Goal: Task Accomplishment & Management: Use online tool/utility

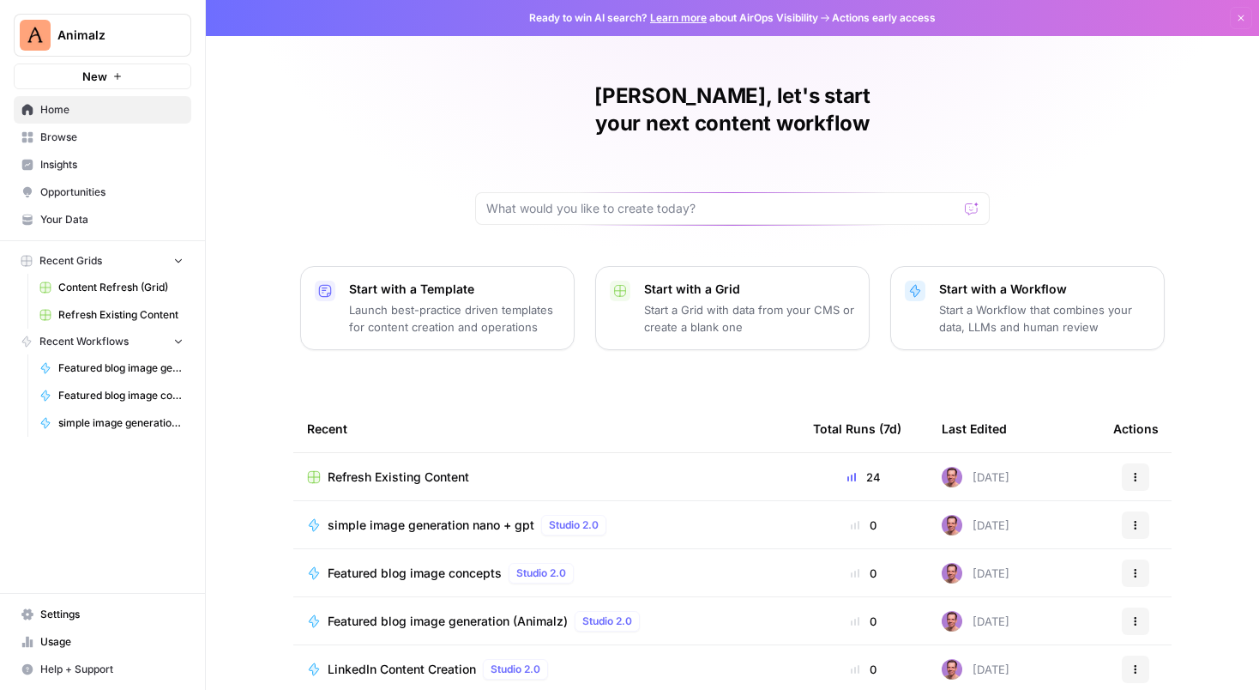
click at [115, 290] on span "Content Refresh (Grid)" at bounding box center [120, 287] width 125 height 15
click at [109, 317] on span "Refresh Existing Content" at bounding box center [120, 314] width 125 height 15
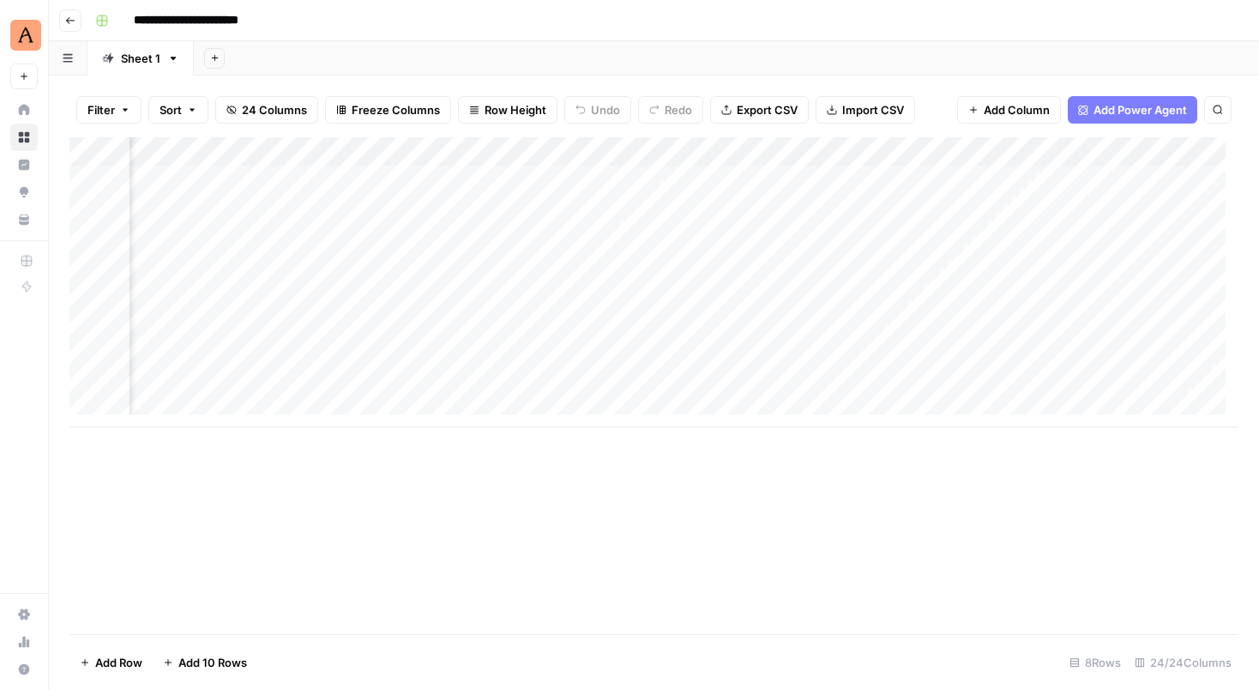
scroll to position [0, 523]
click at [927, 176] on div "Add Column" at bounding box center [653, 282] width 1169 height 290
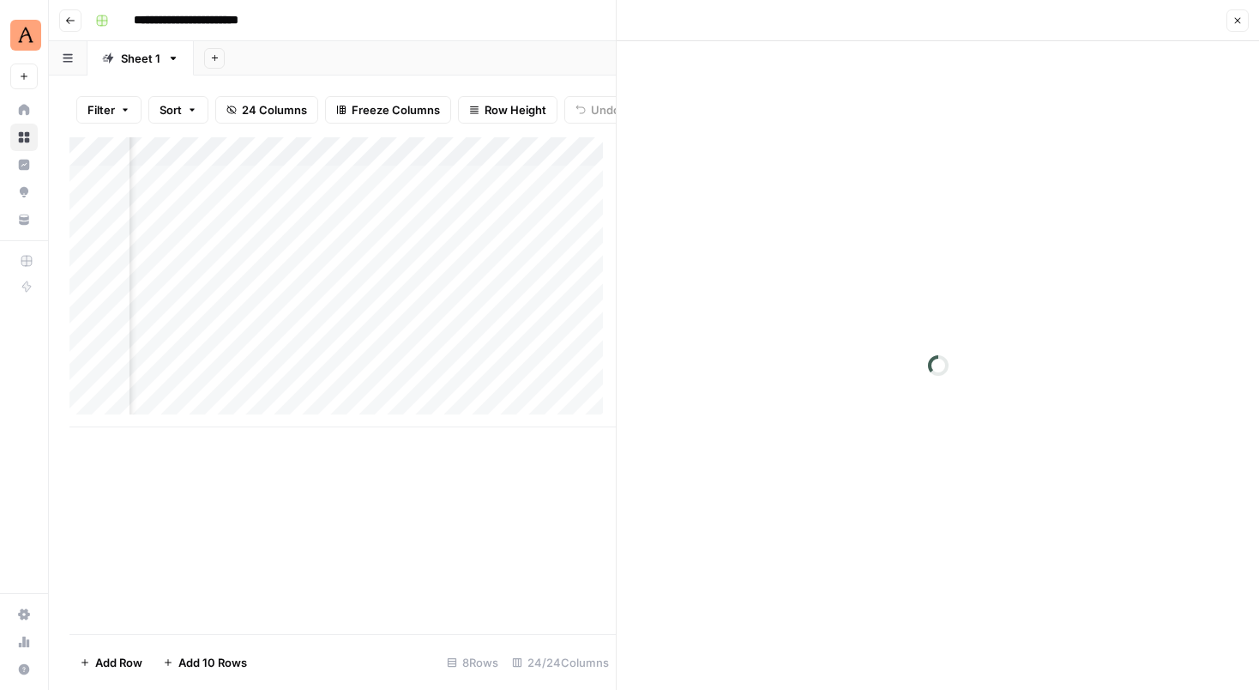
click at [1235, 27] on button "Close" at bounding box center [1238, 20] width 22 height 22
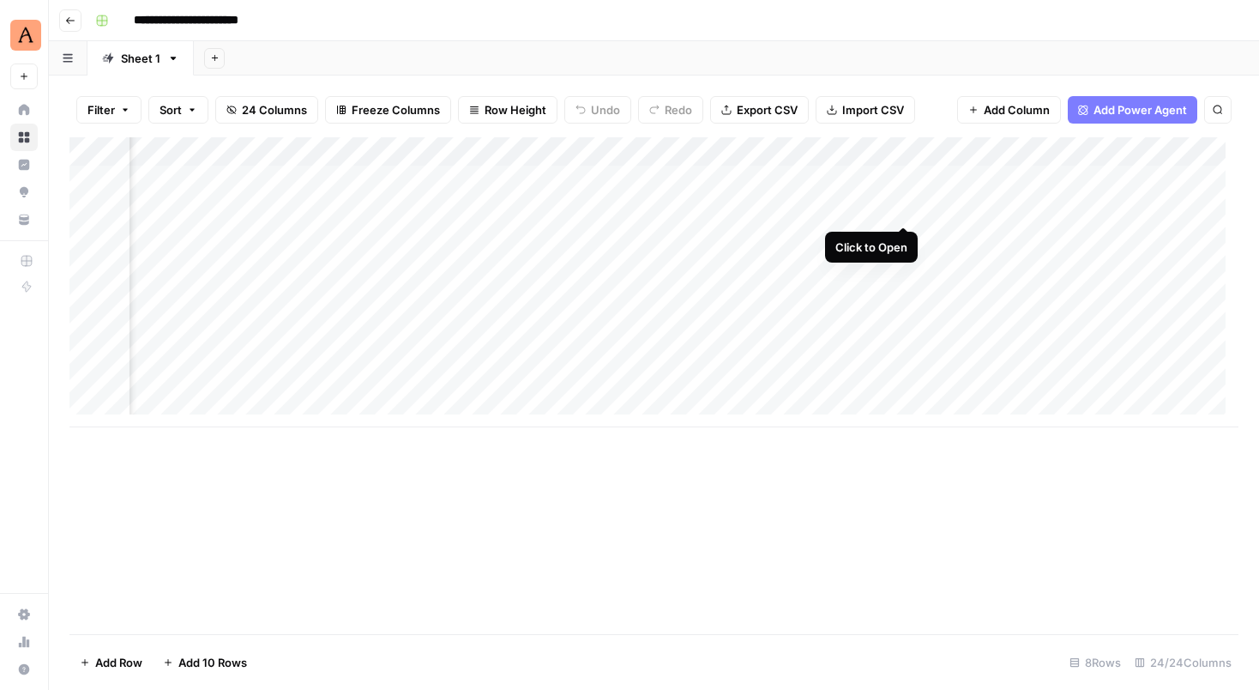
click at [901, 208] on div "Add Column" at bounding box center [653, 282] width 1169 height 290
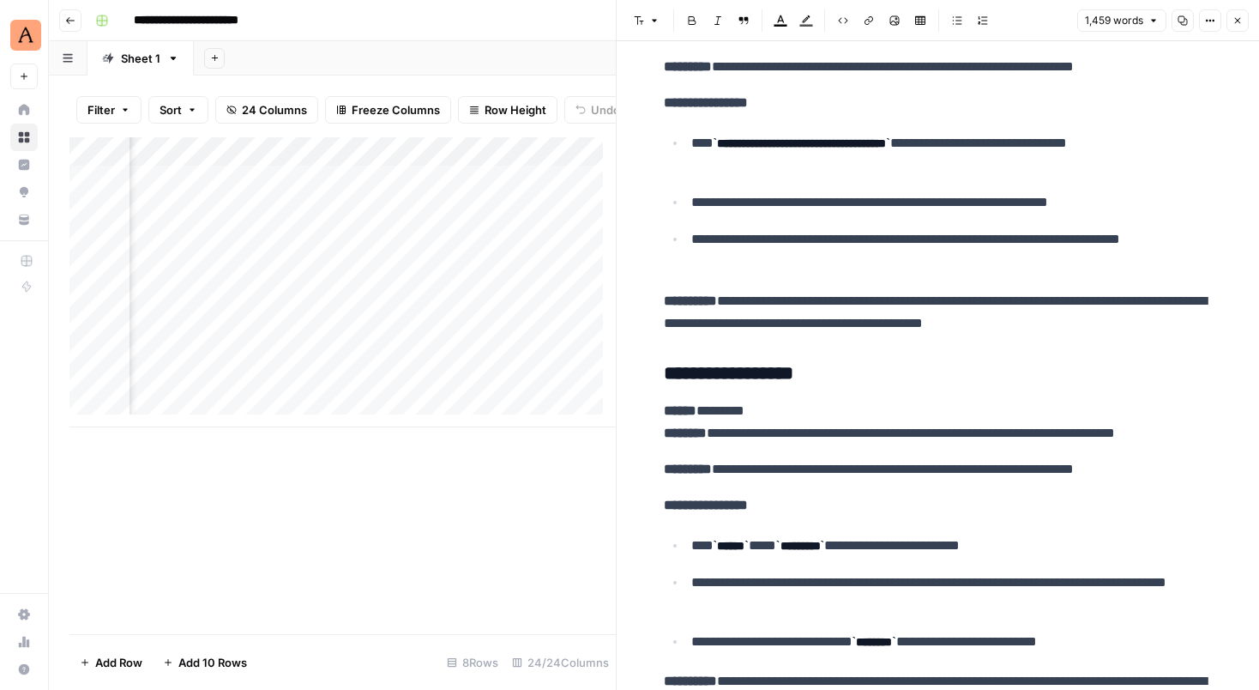
scroll to position [7194, 0]
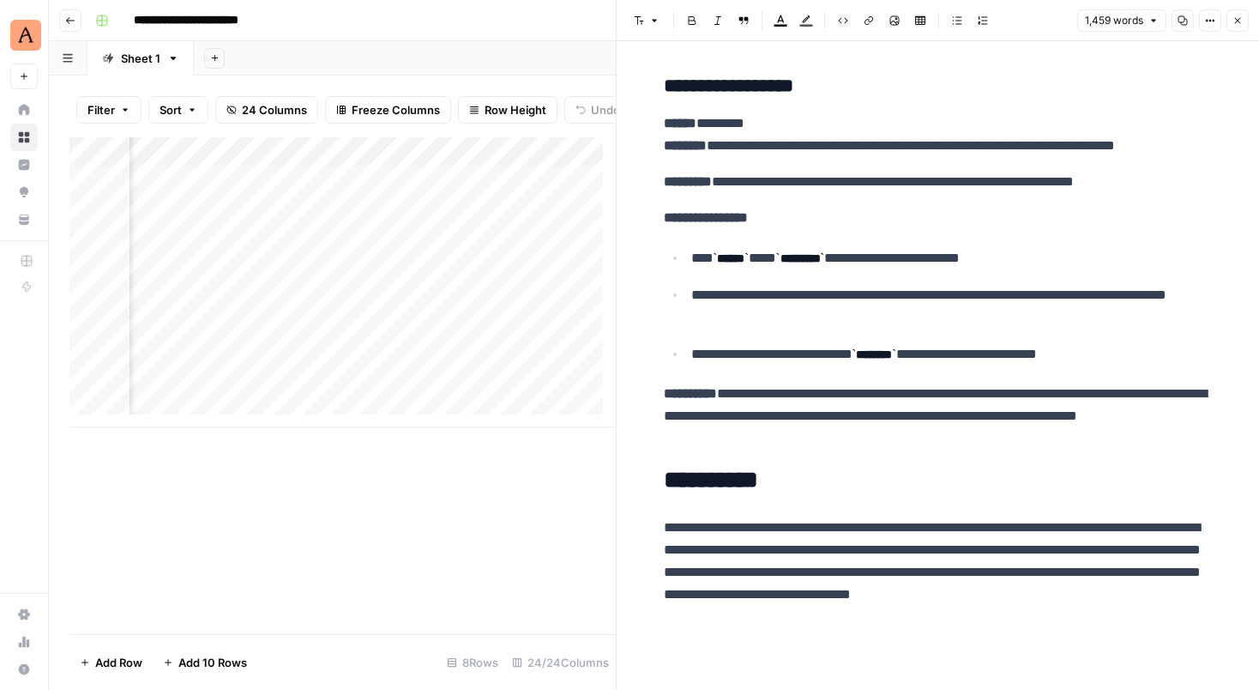
click at [1235, 29] on button "Close" at bounding box center [1238, 20] width 22 height 22
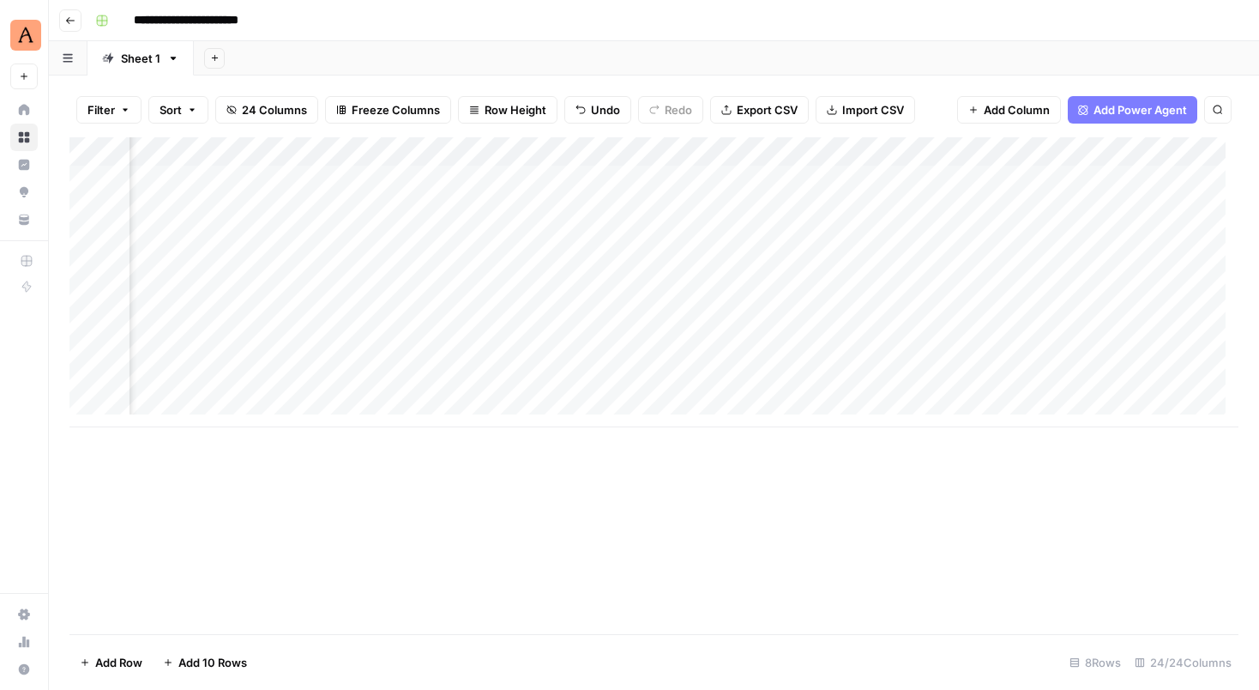
scroll to position [0, 1221]
click at [1134, 211] on div "Add Column" at bounding box center [653, 282] width 1169 height 290
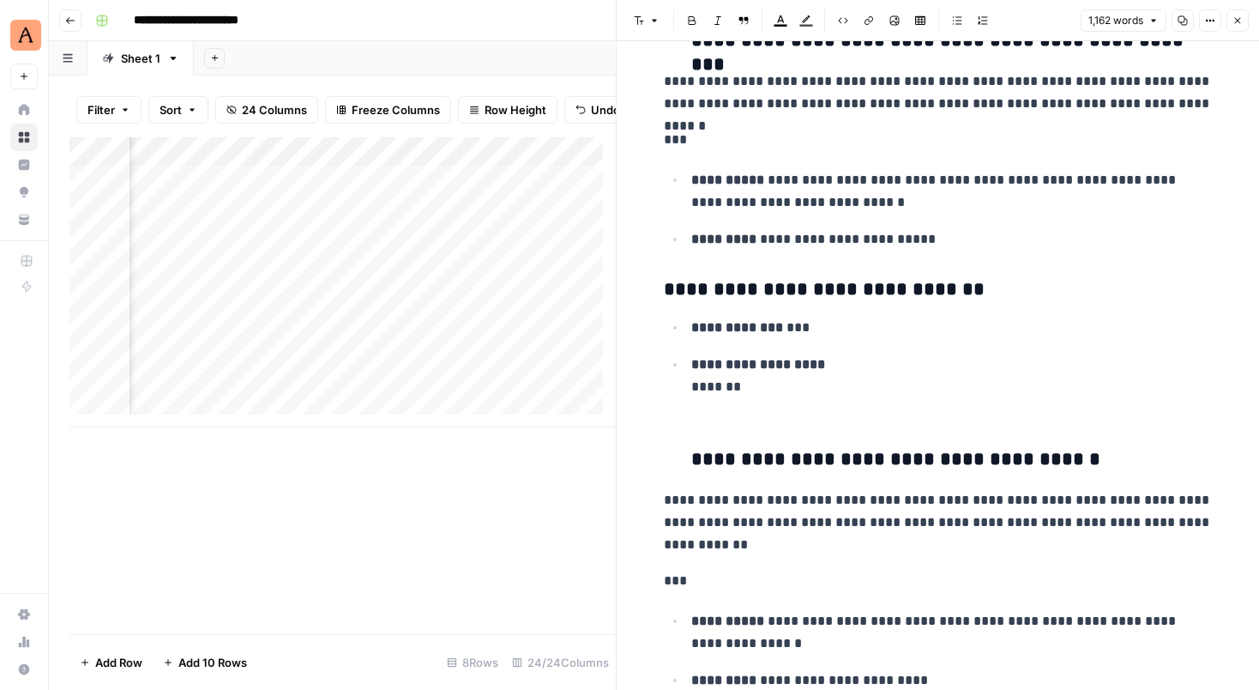
scroll to position [5093, 0]
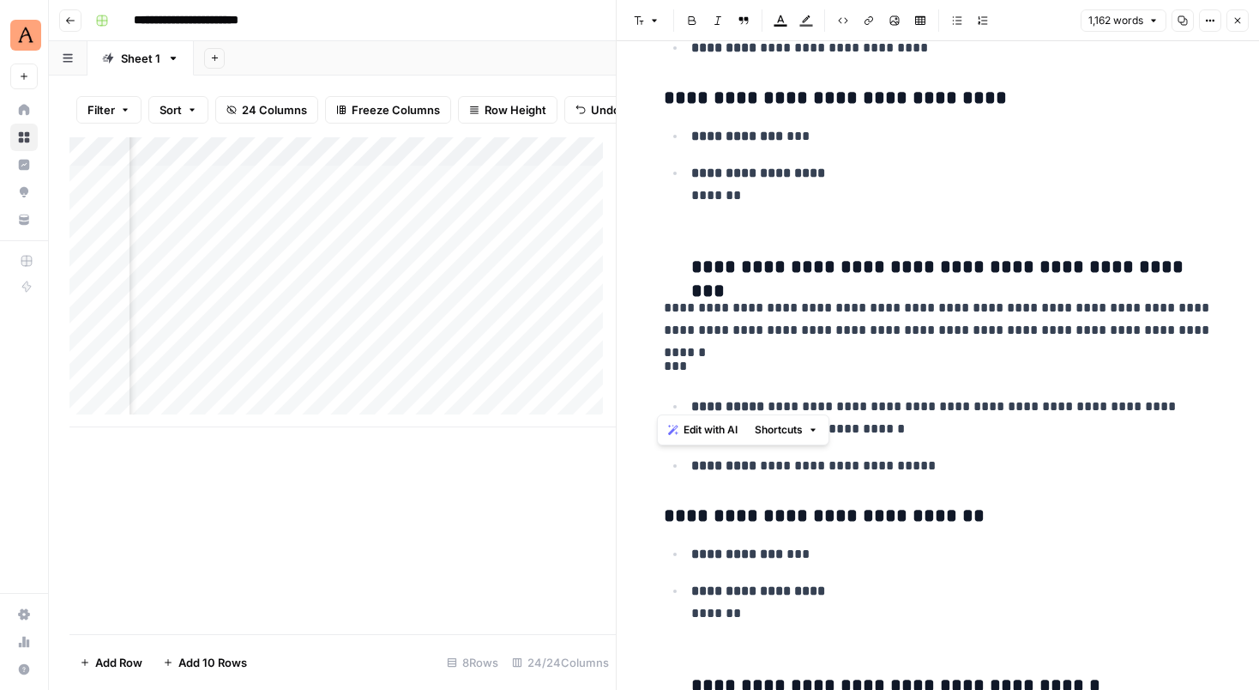
drag, startPoint x: 1185, startPoint y: 399, endPoint x: 722, endPoint y: 351, distance: 464.9
click at [1120, 280] on h3 "**********" at bounding box center [952, 268] width 522 height 24
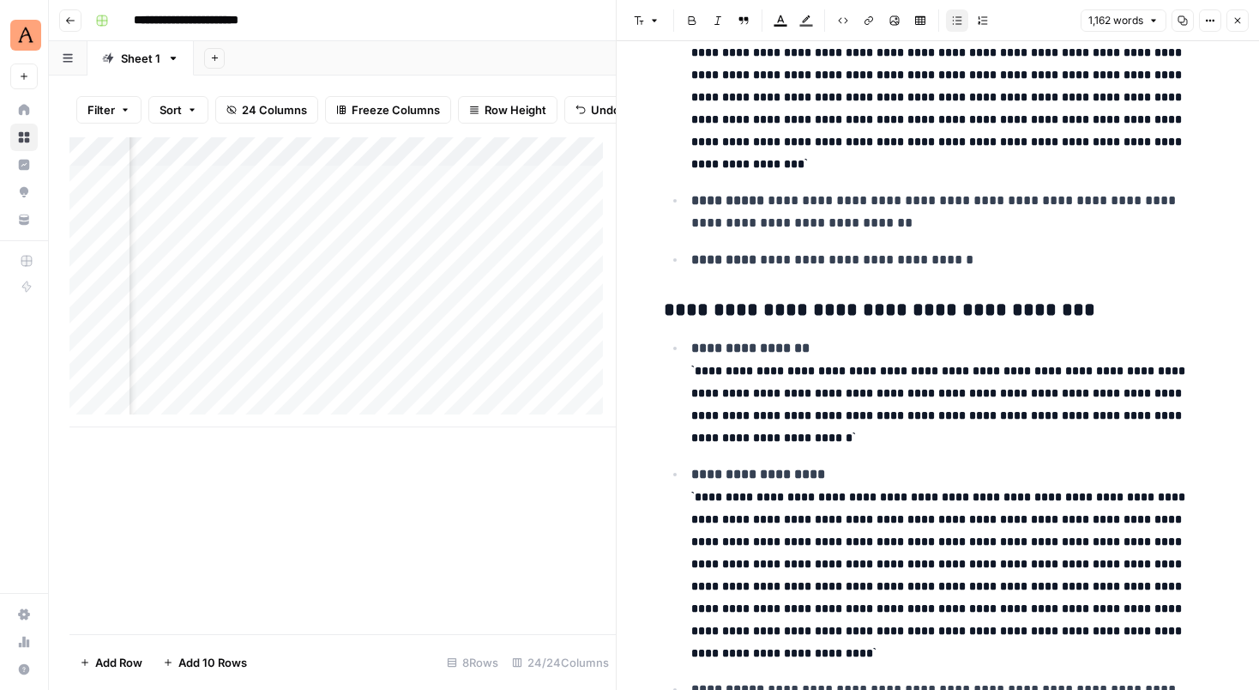
scroll to position [3478, 0]
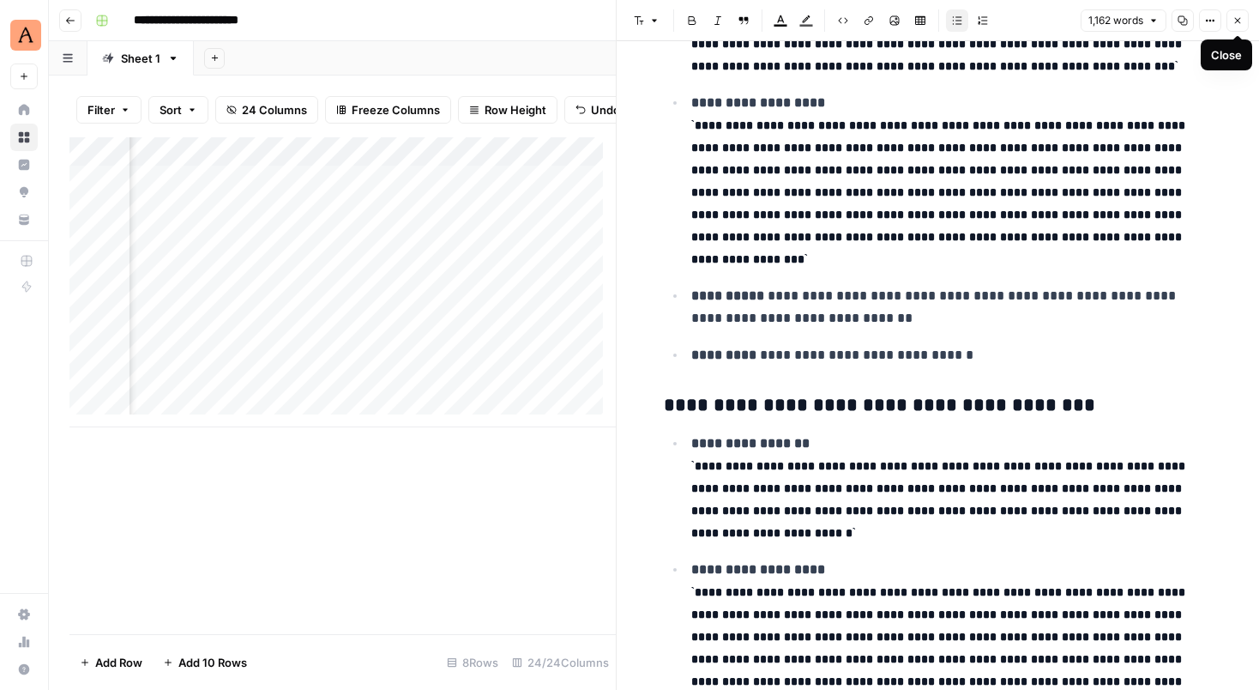
click at [1242, 26] on button "Close" at bounding box center [1238, 20] width 22 height 22
